Goal: Information Seeking & Learning: Learn about a topic

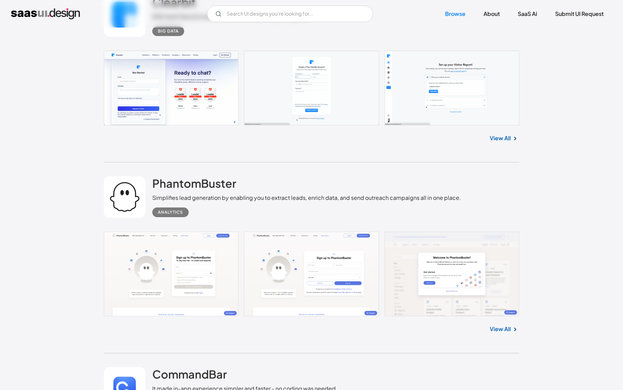
scroll to position [1224, 0]
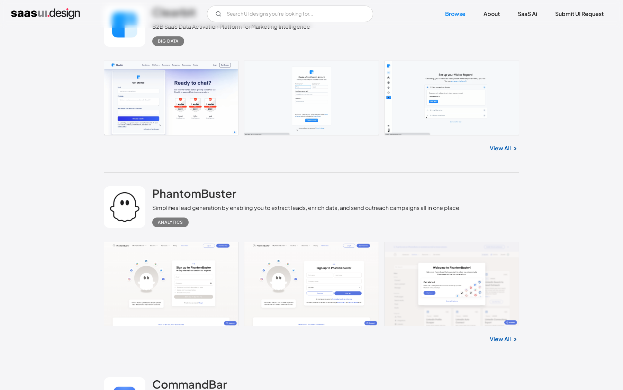
click at [500, 150] on link "View All" at bounding box center [500, 148] width 21 height 8
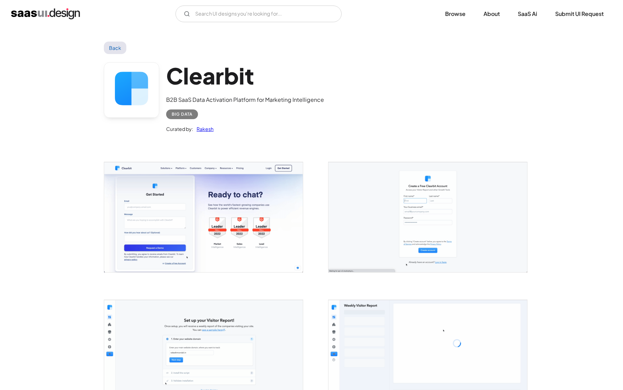
click at [271, 232] on img "open lightbox" at bounding box center [203, 217] width 199 height 110
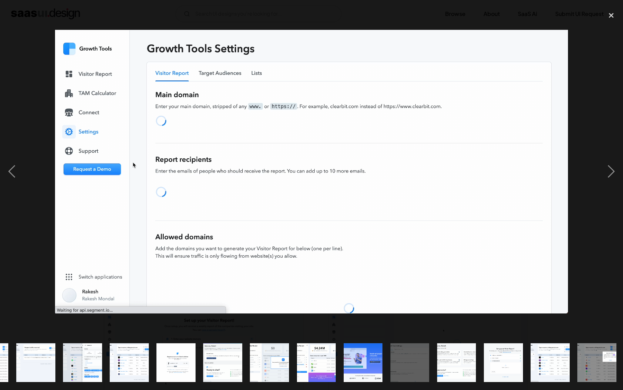
scroll to position [0, 226]
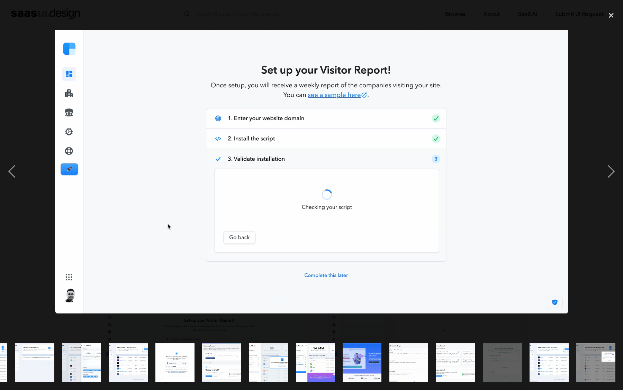
click at [595, 363] on img "show item 18 of 18" at bounding box center [596, 362] width 71 height 39
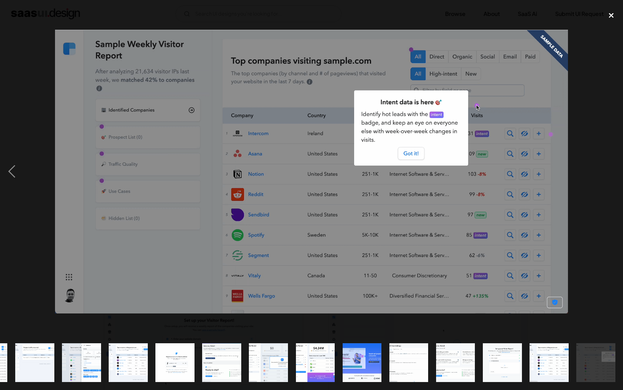
click at [608, 18] on div "close lightbox" at bounding box center [612, 15] width 24 height 15
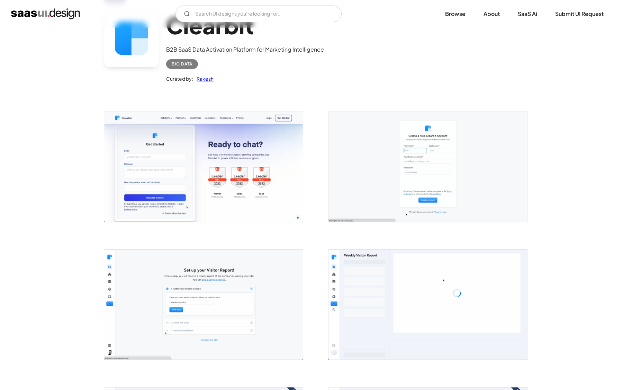
scroll to position [0, 0]
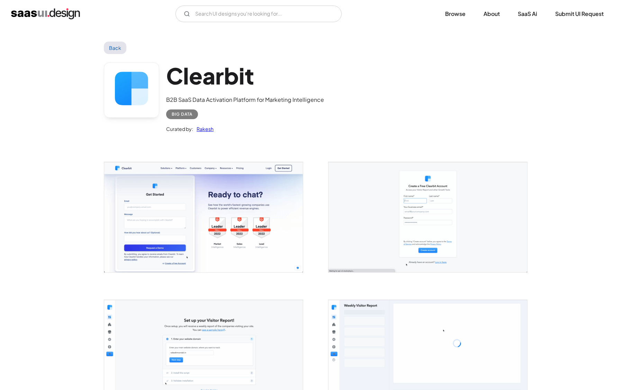
click at [113, 51] on link "Back" at bounding box center [115, 48] width 23 height 12
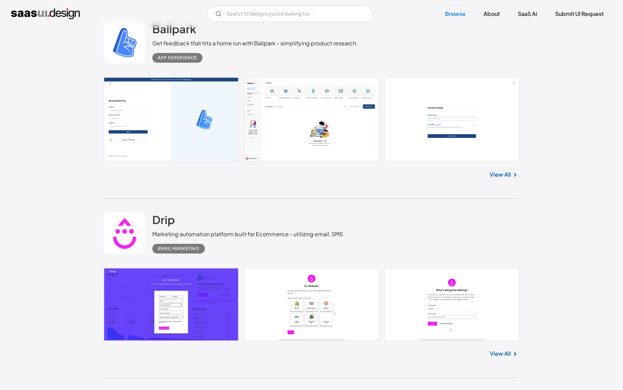
scroll to position [6152, 0]
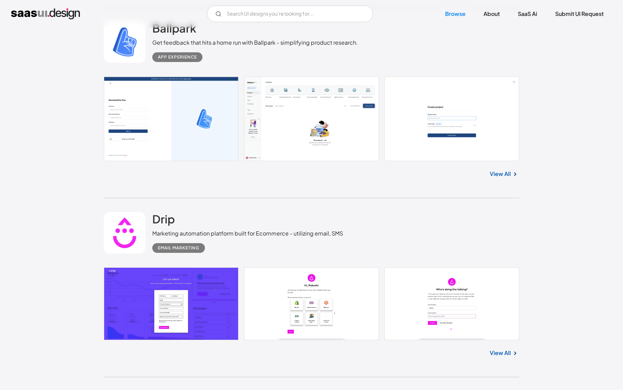
click at [502, 178] on link "View All" at bounding box center [500, 174] width 21 height 8
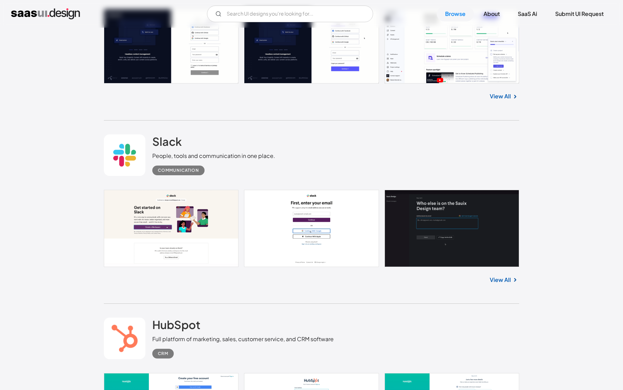
scroll to position [7773, 0]
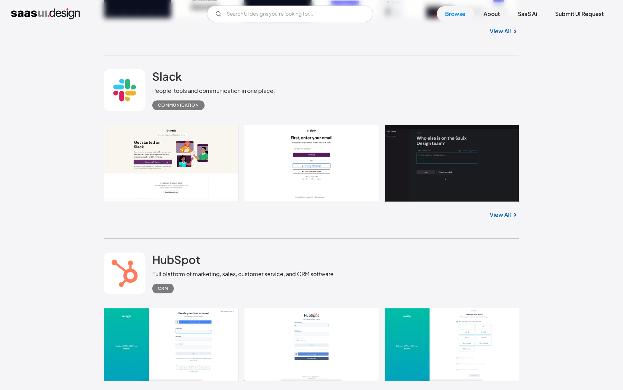
click at [500, 213] on link "View All" at bounding box center [500, 215] width 21 height 8
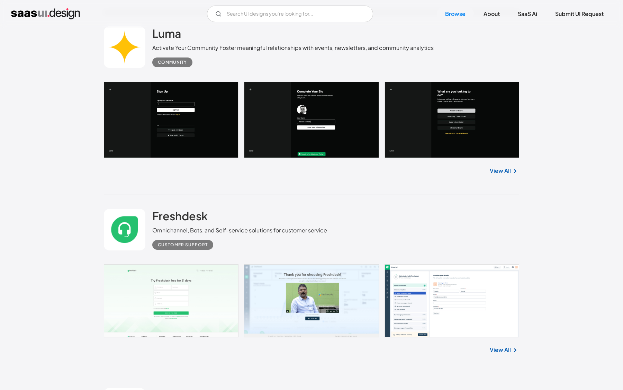
scroll to position [9814, 0]
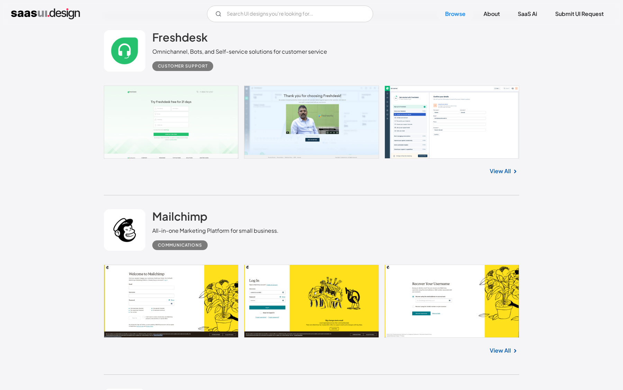
click at [313, 112] on link at bounding box center [311, 122] width 415 height 73
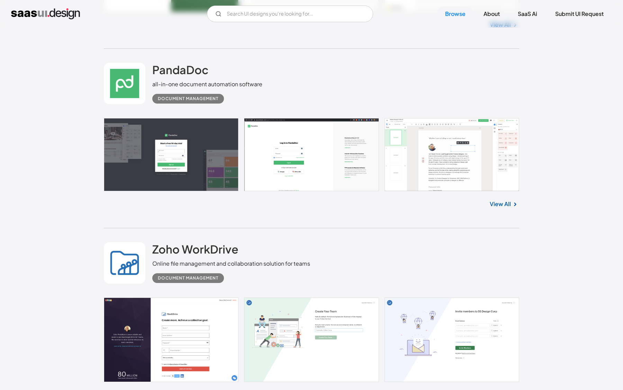
scroll to position [13371, 0]
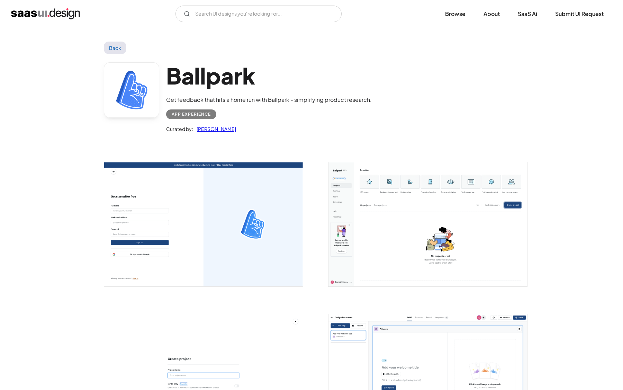
click at [262, 219] on img "open lightbox" at bounding box center [203, 224] width 199 height 124
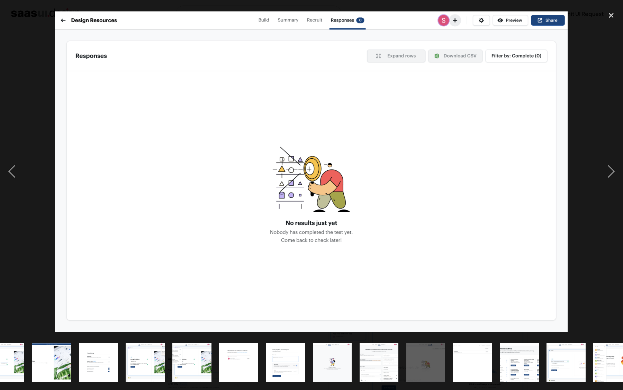
scroll to position [0, 226]
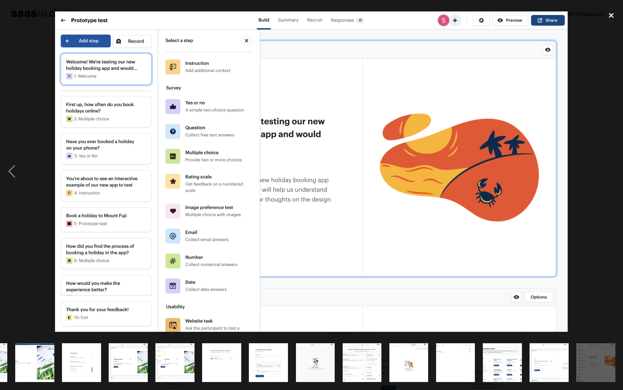
click at [612, 18] on div "close lightbox" at bounding box center [612, 15] width 24 height 15
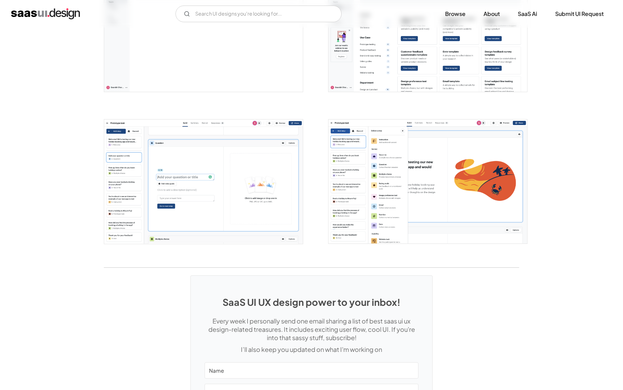
scroll to position [1361, 0]
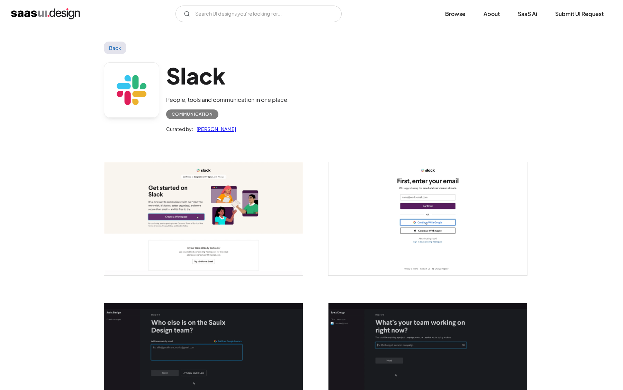
click at [359, 208] on img "open lightbox" at bounding box center [428, 218] width 199 height 113
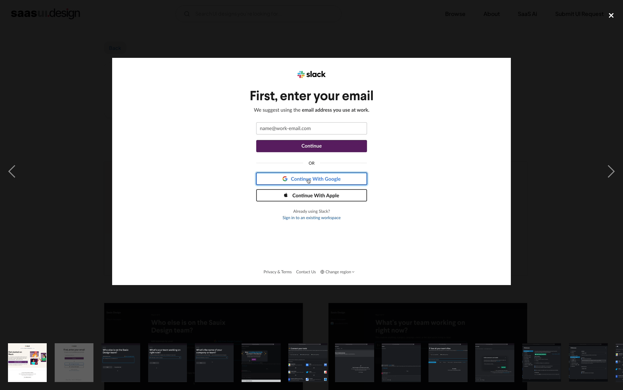
click at [609, 16] on div "close lightbox" at bounding box center [612, 15] width 24 height 15
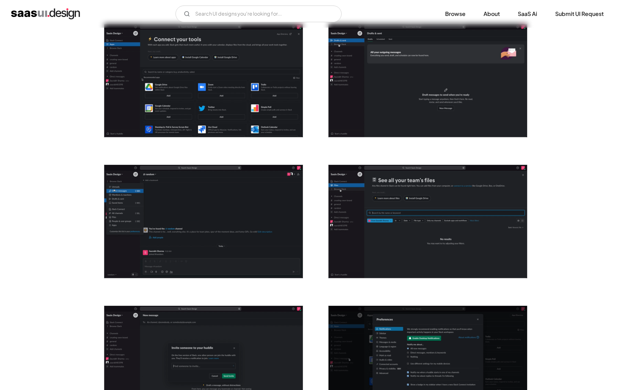
scroll to position [633, 0]
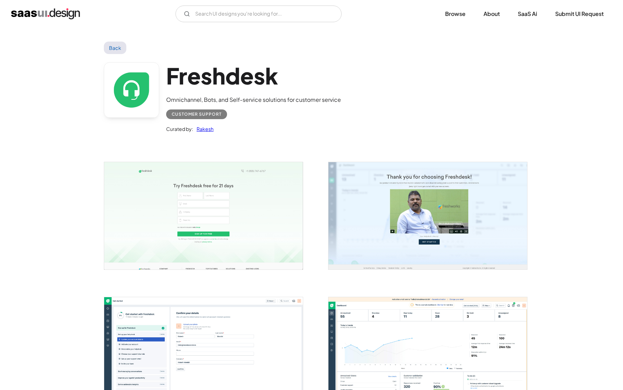
click at [113, 46] on link "Back" at bounding box center [115, 48] width 23 height 12
